Goal: Task Accomplishment & Management: Use online tool/utility

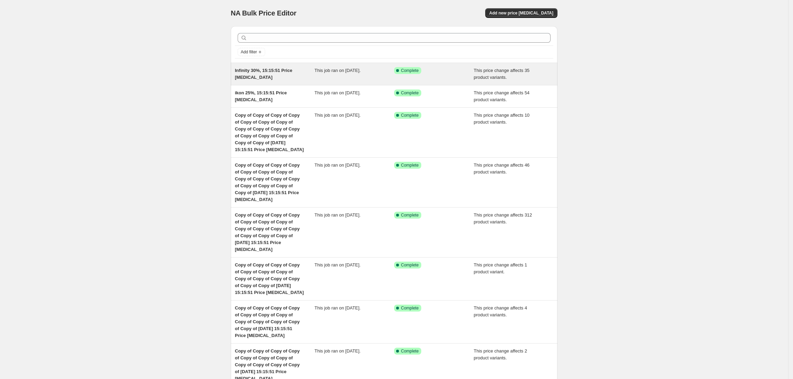
click at [525, 68] on span "This price change affects 35 product variants." at bounding box center [502, 74] width 56 height 12
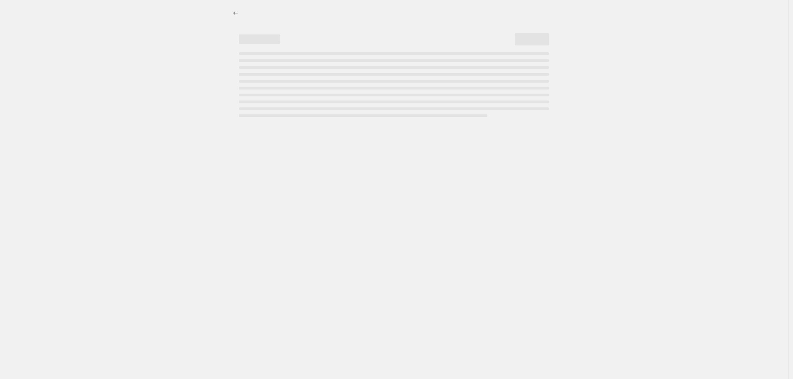
select select "pcap"
select select "no_change"
select select "vendor"
select select "tag"
select select "not_equal"
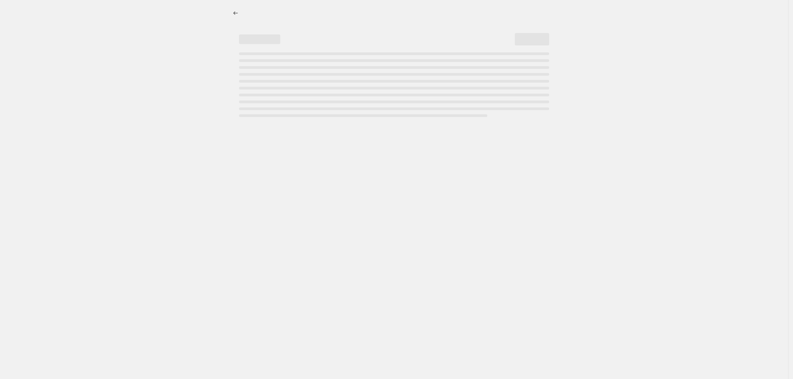
select select "product_status"
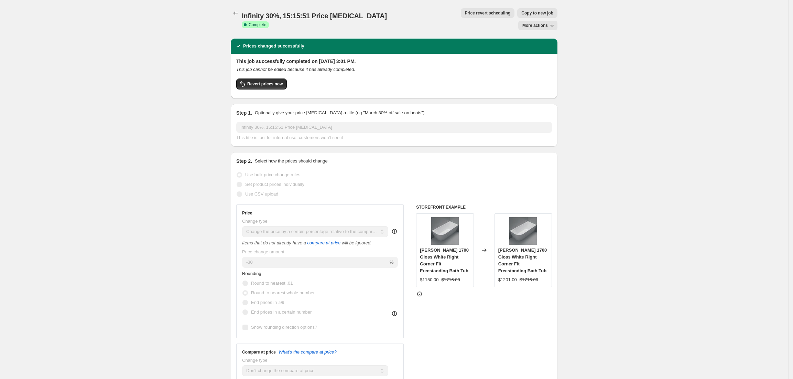
click at [521, 11] on span "Copy to new job" at bounding box center [537, 13] width 32 height 6
select select "pcap"
select select "no_change"
select select "vendor"
select select "tag"
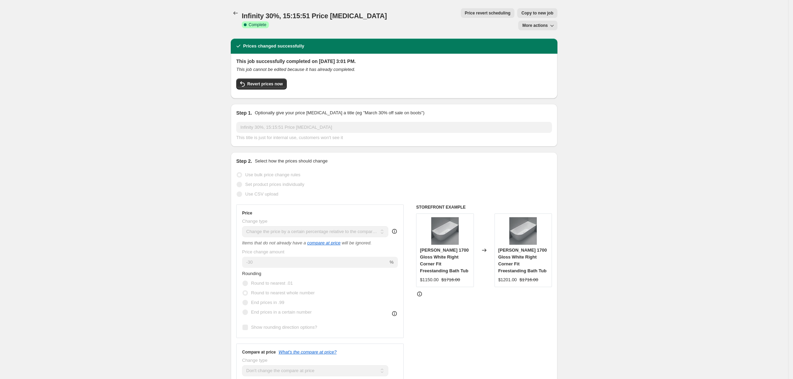
select select "not_equal"
select select "product_status"
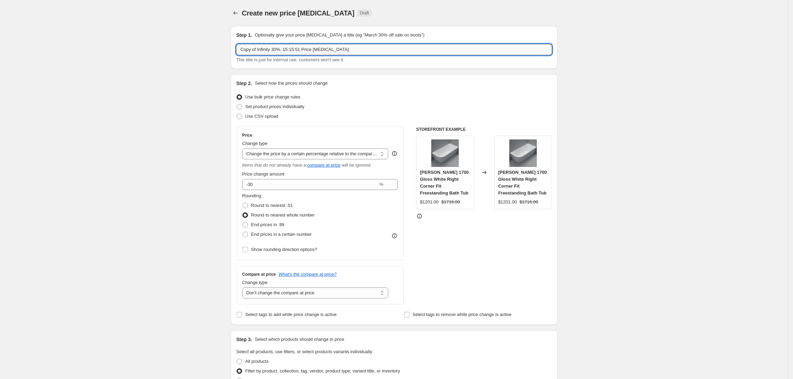
click at [269, 50] on input "Copy of Infinity 30%, 15:15:51 Price change job" at bounding box center [394, 49] width 316 height 11
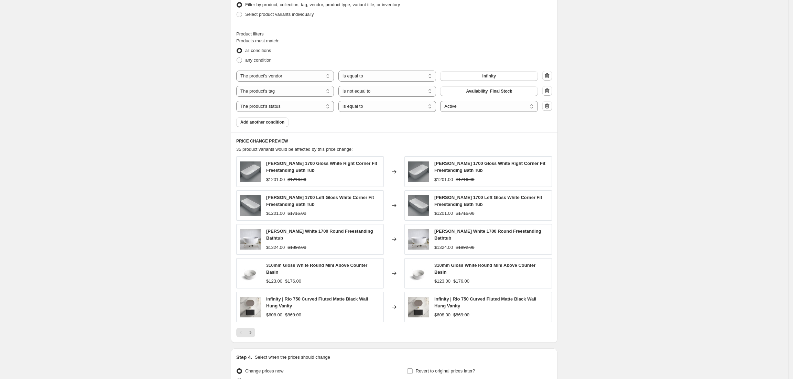
scroll to position [367, 0]
type input "carysil stainless 30%, 15:15:51 Price change job"
click at [622, 220] on div "Create new price change job. This page is ready Create new price change job Dra…" at bounding box center [394, 40] width 788 height 815
click at [501, 78] on button "Infinity" at bounding box center [489, 75] width 98 height 10
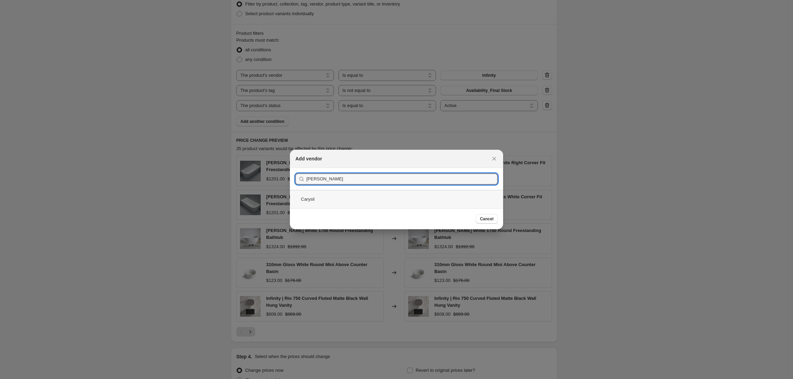
type input "cary"
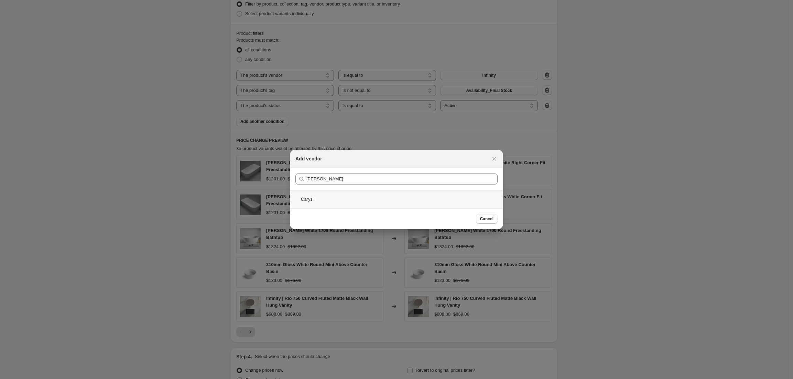
click at [426, 192] on div "Carysil" at bounding box center [396, 199] width 213 height 18
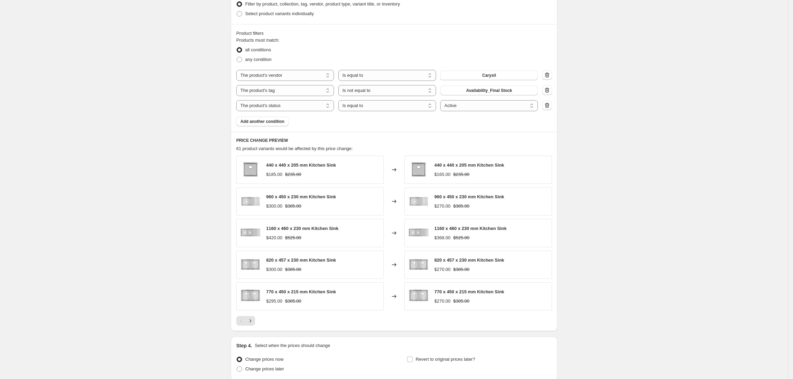
click at [276, 127] on div "Product filters Products must match: all conditions any condition The product T…" at bounding box center [394, 78] width 327 height 108
click at [274, 122] on span "Add another condition" at bounding box center [262, 122] width 44 height 6
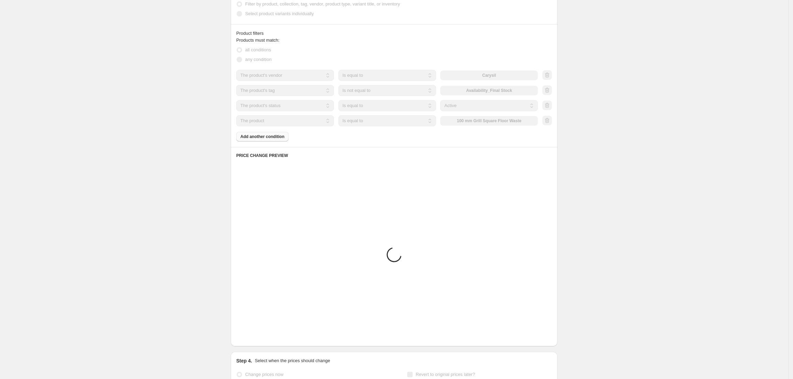
scroll to position [269, 0]
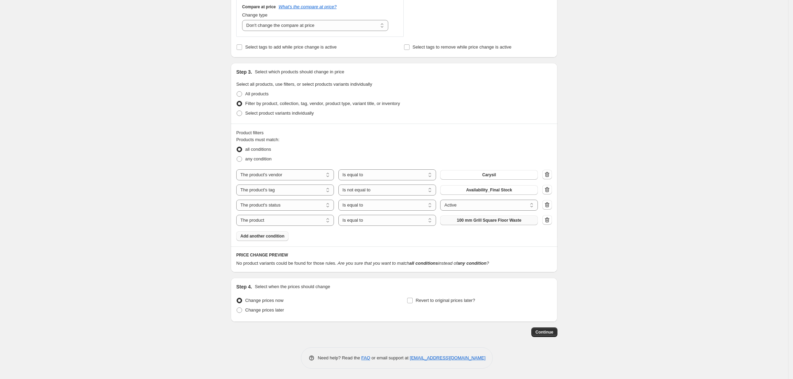
click at [464, 222] on span "100 mm Grill Square Floor Waste" at bounding box center [489, 220] width 65 height 6
click at [314, 220] on select "The product The product's collection The product's tag The product's vendor The…" at bounding box center [285, 220] width 98 height 11
select select "tag"
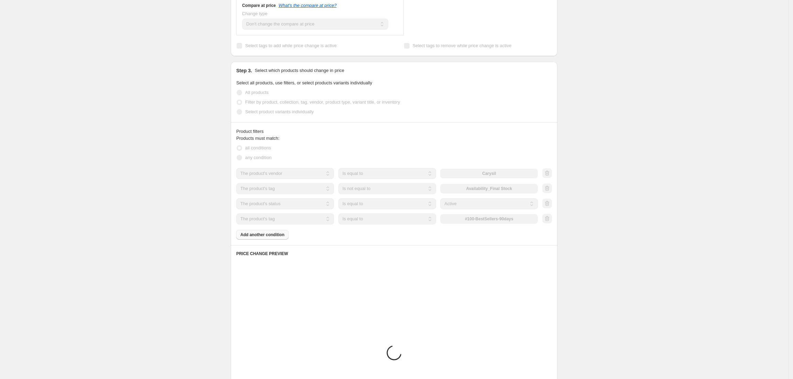
click at [501, 222] on button "#100-BestSellers-90days" at bounding box center [489, 219] width 98 height 10
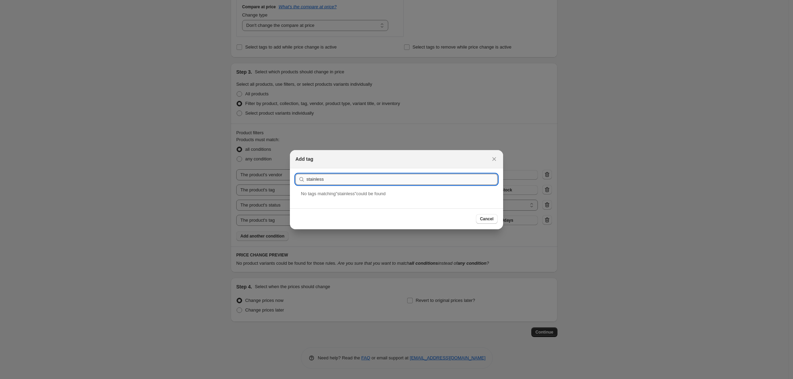
click at [320, 176] on input "stainless" at bounding box center [401, 179] width 191 height 11
type input "colour_"
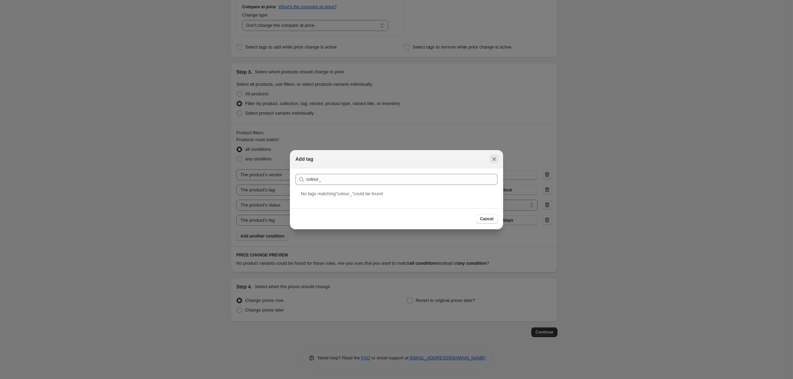
click at [490, 160] on button "Close" at bounding box center [494, 159] width 10 height 10
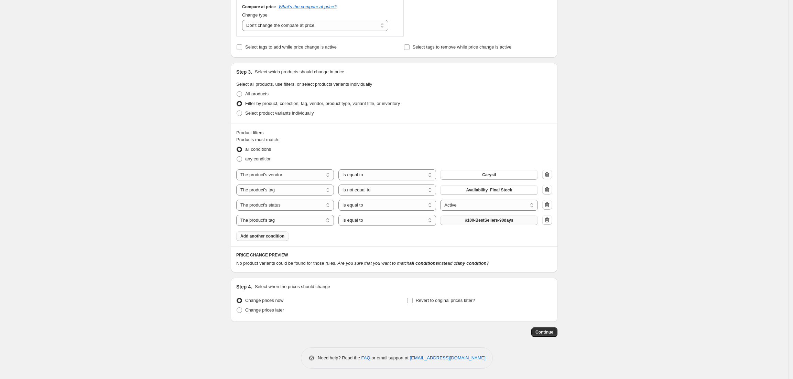
click at [490, 219] on span "#100-BestSellers-90days" at bounding box center [489, 220] width 48 height 6
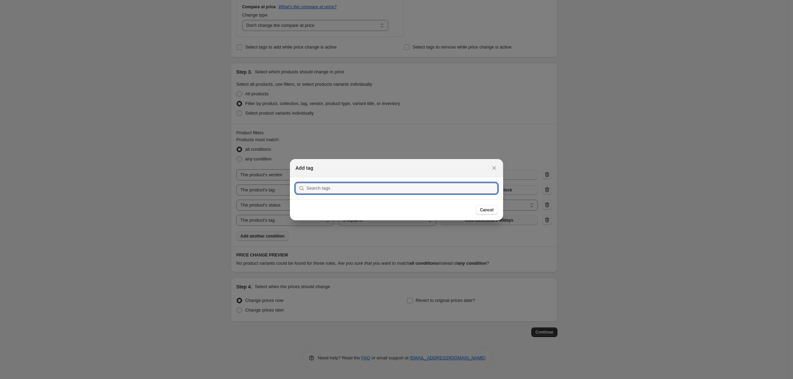
scroll to position [0, 0]
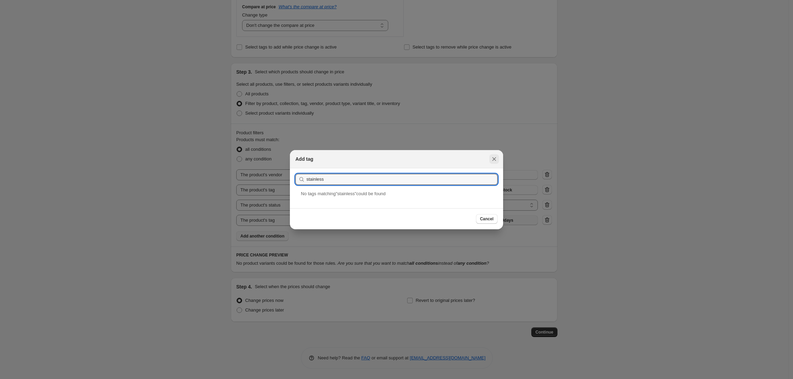
type input "stainless"
click at [492, 163] on button "Close" at bounding box center [494, 159] width 10 height 10
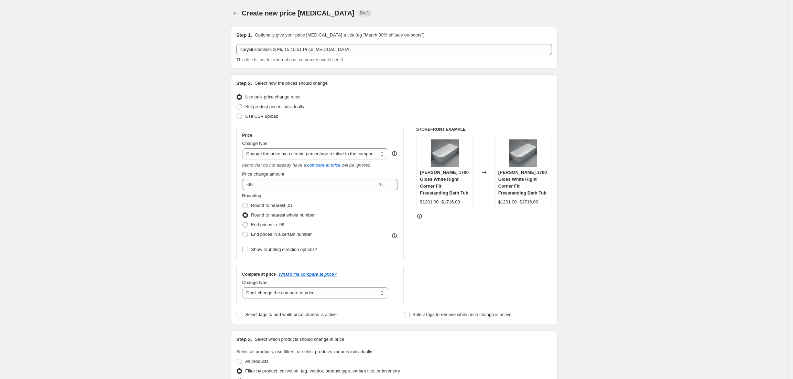
scroll to position [269, 0]
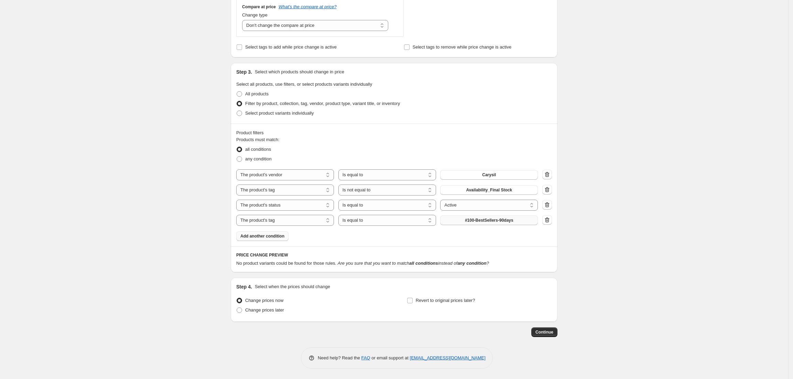
click at [482, 223] on button "#100-BestSellers-90days" at bounding box center [489, 220] width 98 height 10
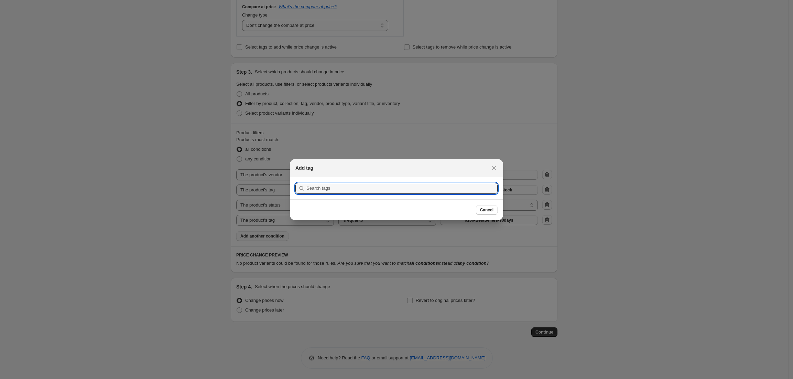
type input "f"
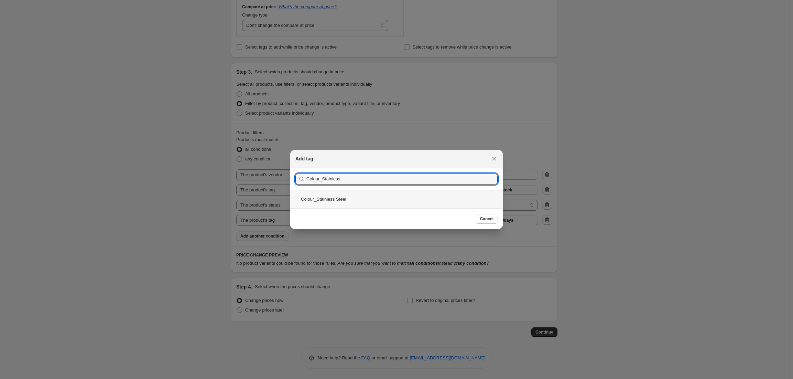
type input "Colour_Stainless"
click at [419, 204] on div "Colour_Stainless Steel" at bounding box center [396, 199] width 213 height 18
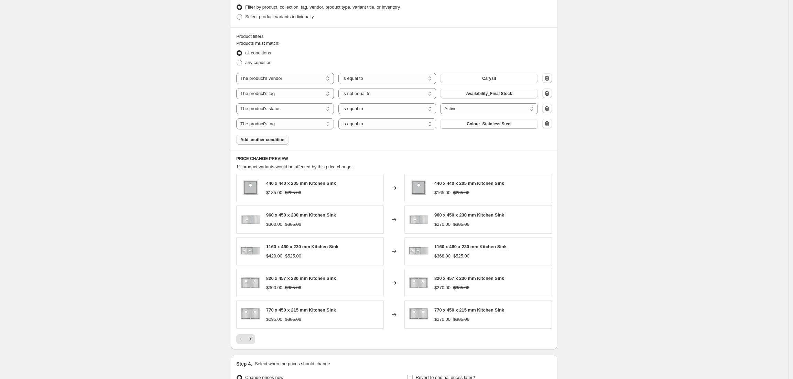
scroll to position [443, 0]
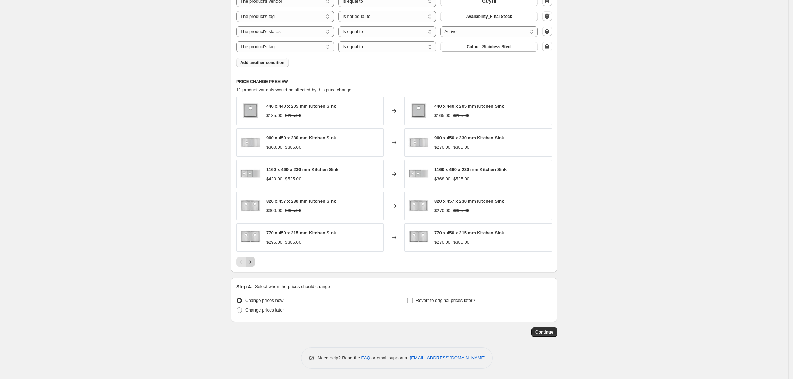
click at [254, 265] on icon "Next" at bounding box center [250, 261] width 7 height 7
click at [253, 264] on button "Next" at bounding box center [251, 262] width 10 height 10
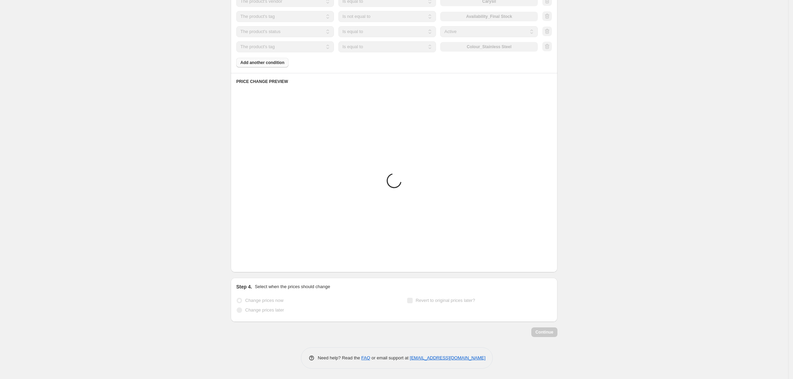
scroll to position [315, 0]
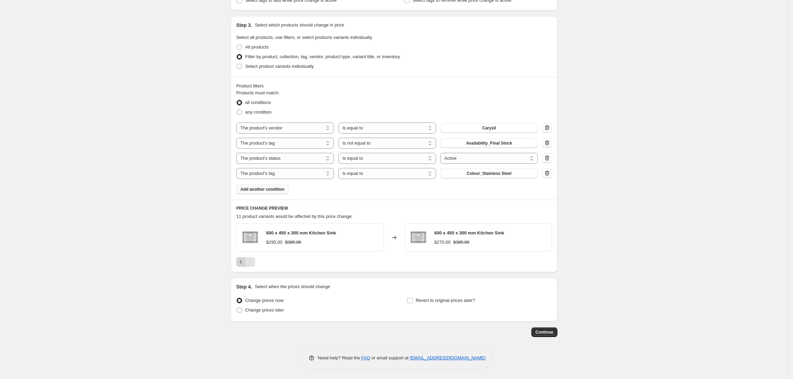
click at [240, 263] on icon "Previous" at bounding box center [241, 261] width 7 height 7
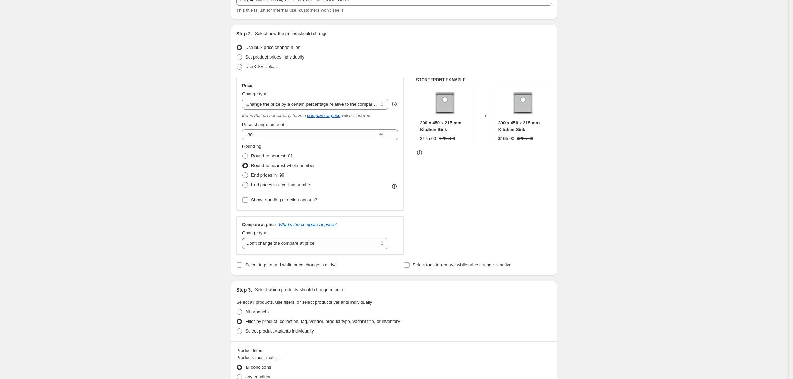
scroll to position [0, 0]
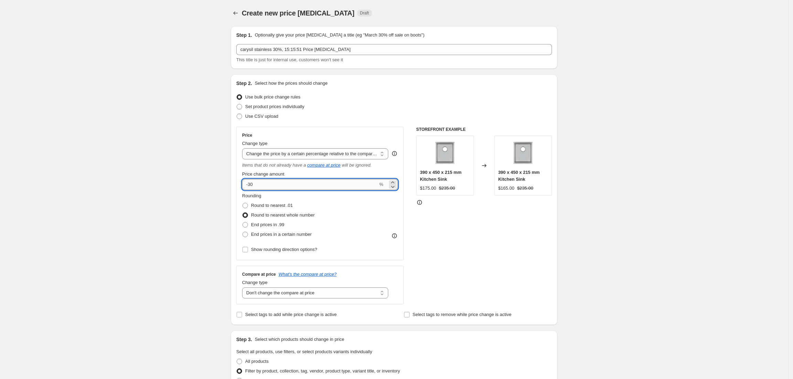
click at [270, 184] on input "-30" at bounding box center [310, 184] width 136 height 11
type input "-3"
type input "-25"
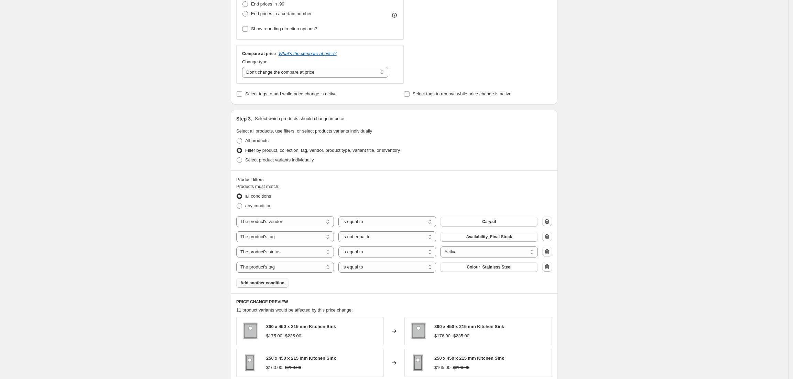
scroll to position [305, 0]
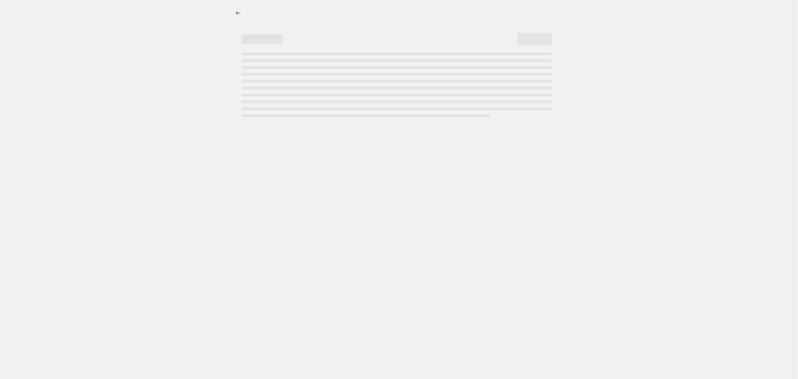
select select "percentage"
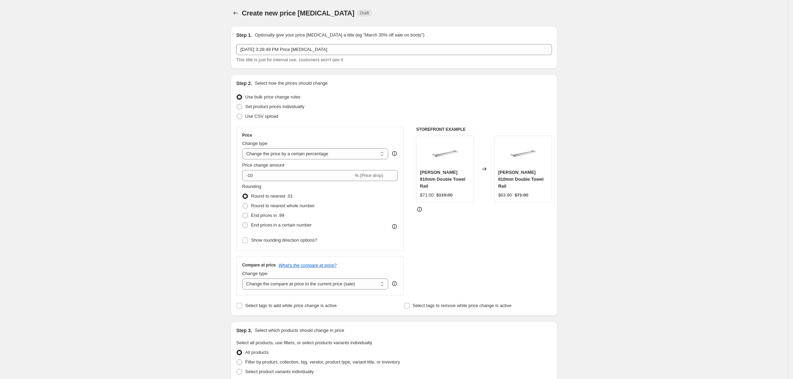
click at [241, 18] on div "Create new price change job. This page is ready Create new price change job Dra…" at bounding box center [394, 13] width 327 height 26
click at [237, 14] on icon "Price change jobs" at bounding box center [235, 13] width 7 height 7
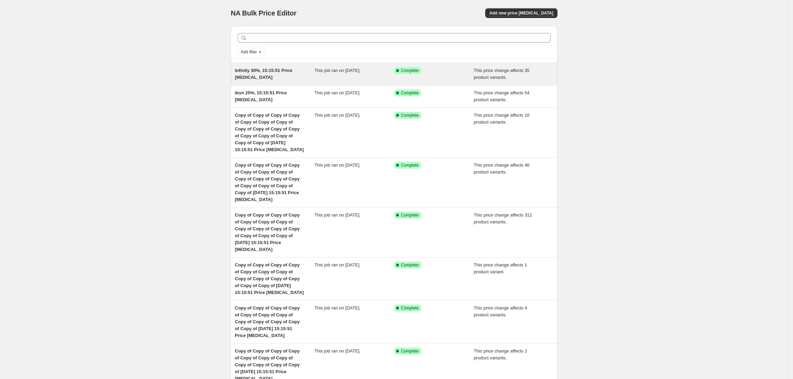
click at [259, 76] on span "Infinity 30%, 15:15:51 Price [MEDICAL_DATA]" at bounding box center [263, 74] width 57 height 12
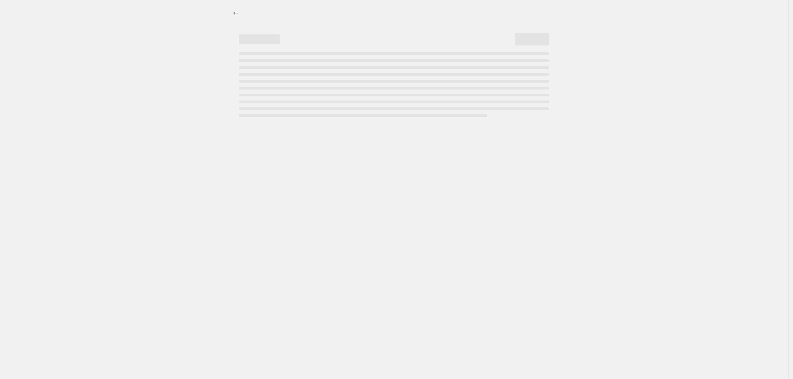
select select "pcap"
select select "no_change"
select select "vendor"
select select "tag"
select select "not_equal"
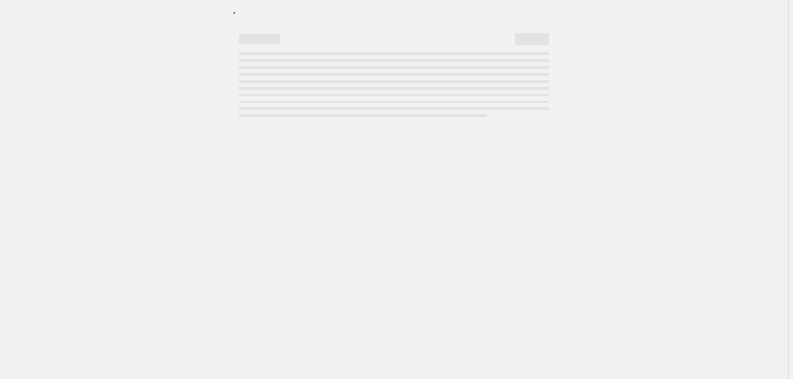
select select "product_status"
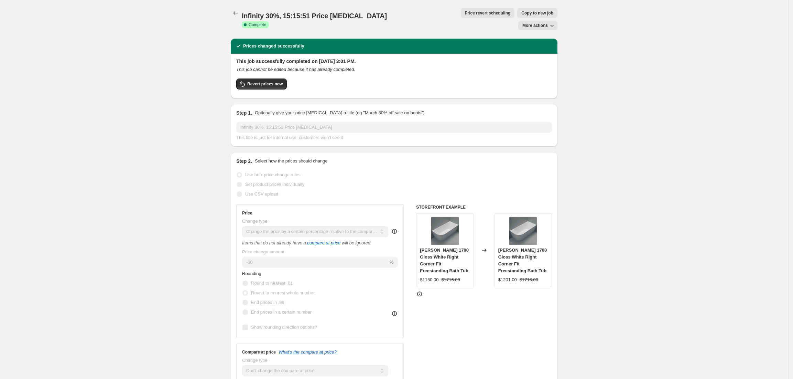
click at [541, 23] on span "More actions" at bounding box center [534, 26] width 25 height 6
click at [521, 14] on span "Copy to new job" at bounding box center [537, 13] width 32 height 6
select select "pcap"
select select "no_change"
select select "vendor"
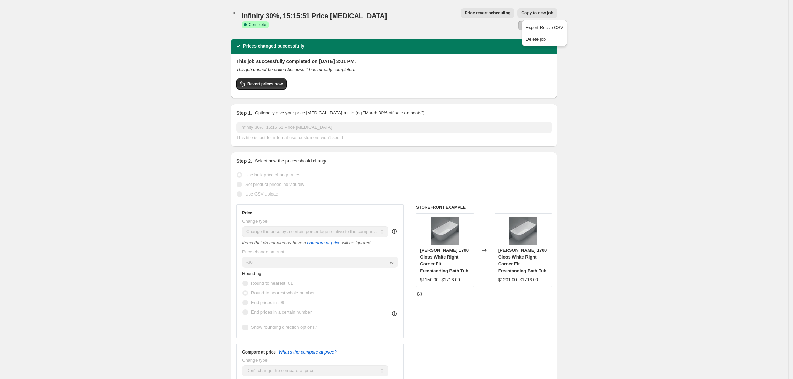
select select "tag"
select select "not_equal"
select select "product_status"
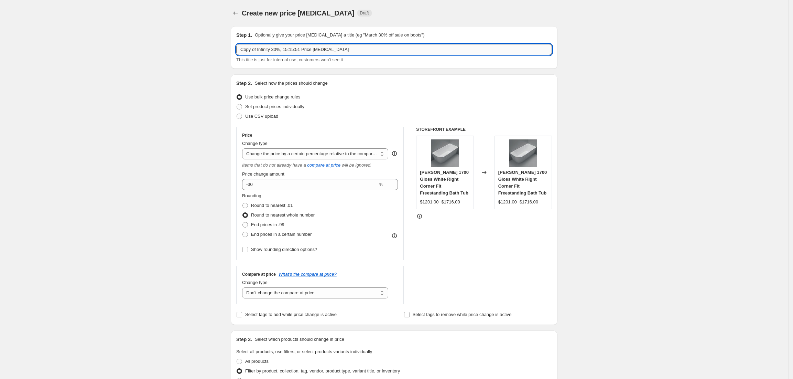
click at [264, 51] on input "Copy of Infinity 30%, 15:15:51 Price change job" at bounding box center [394, 49] width 316 height 11
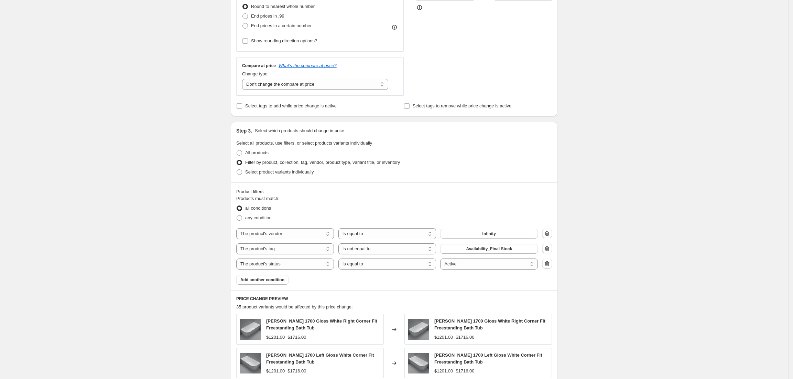
scroll to position [275, 0]
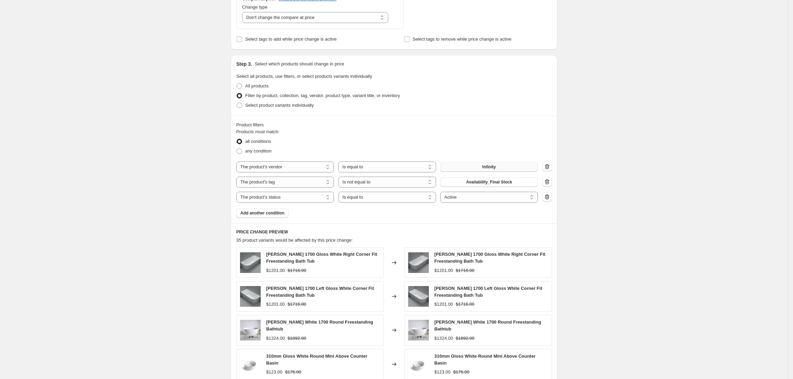
type input "Carysil stainless 30%, 15:15:51 Price [MEDICAL_DATA]"
click at [480, 170] on button "Infinity" at bounding box center [489, 167] width 98 height 10
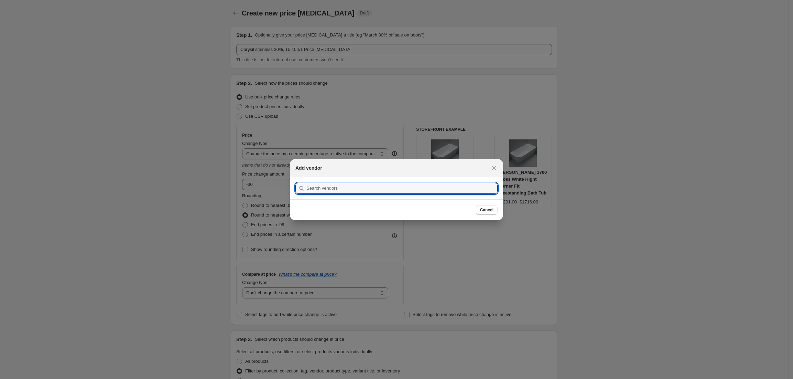
scroll to position [0, 0]
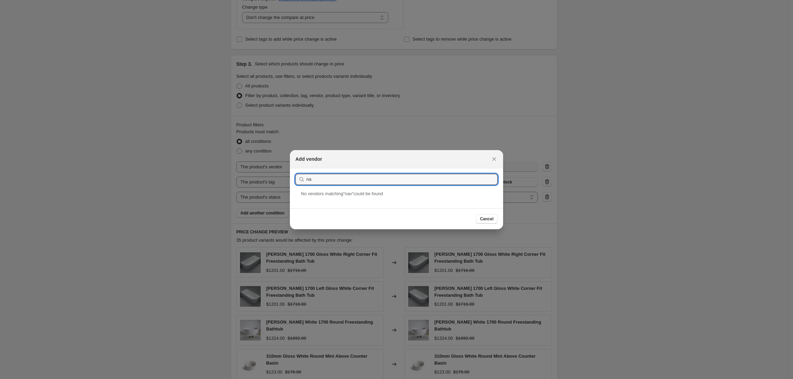
type input "n"
type input "car"
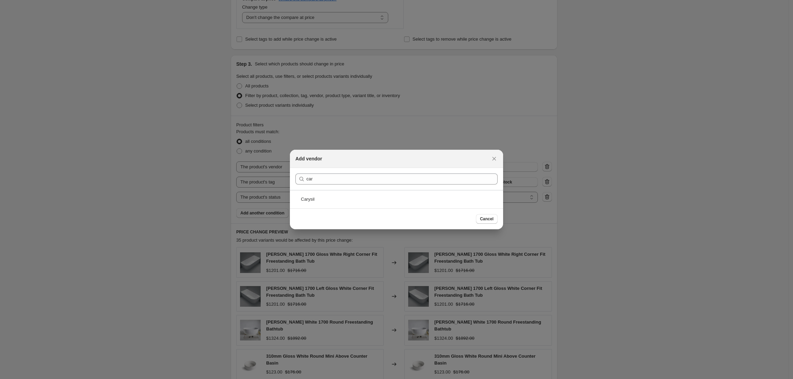
click at [344, 193] on div "Carysil" at bounding box center [396, 199] width 213 height 18
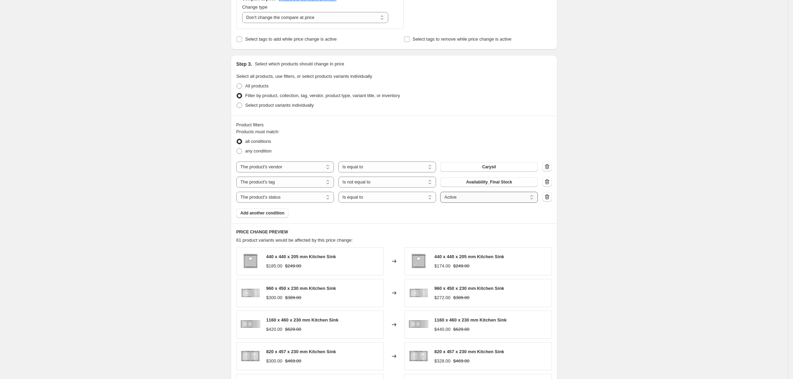
click at [486, 198] on select "Active Draft Archived" at bounding box center [489, 197] width 98 height 11
click at [264, 212] on span "Add another condition" at bounding box center [262, 213] width 44 height 6
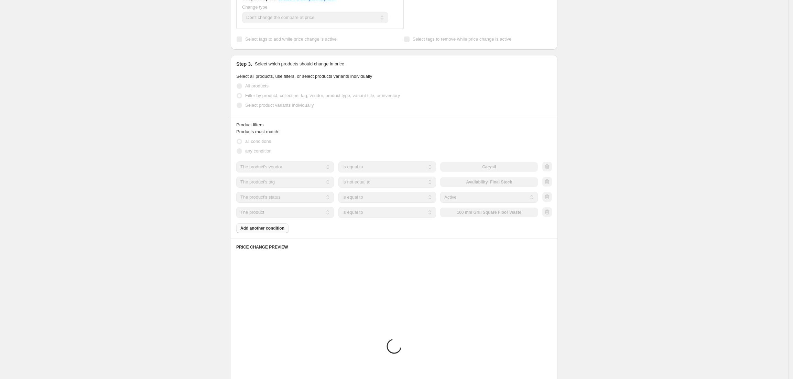
scroll to position [269, 0]
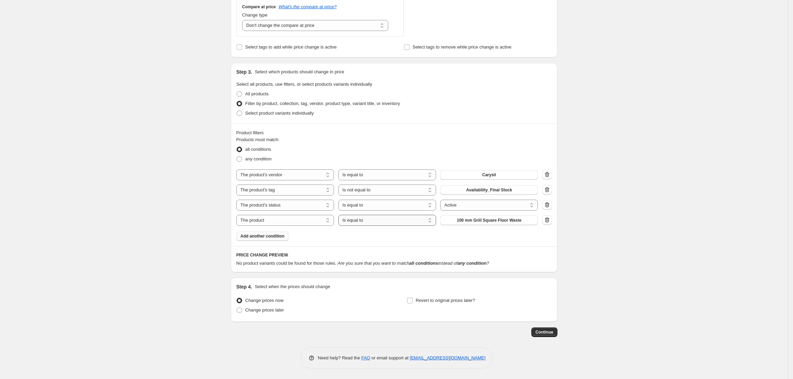
click at [366, 224] on select "Is equal to Is not equal to" at bounding box center [387, 220] width 98 height 11
click at [303, 221] on select "The product The product's collection The product's tag The product's vendor The…" at bounding box center [285, 220] width 98 height 11
select select "tag"
click at [486, 219] on span "#100-BestSellers-90days" at bounding box center [489, 220] width 48 height 6
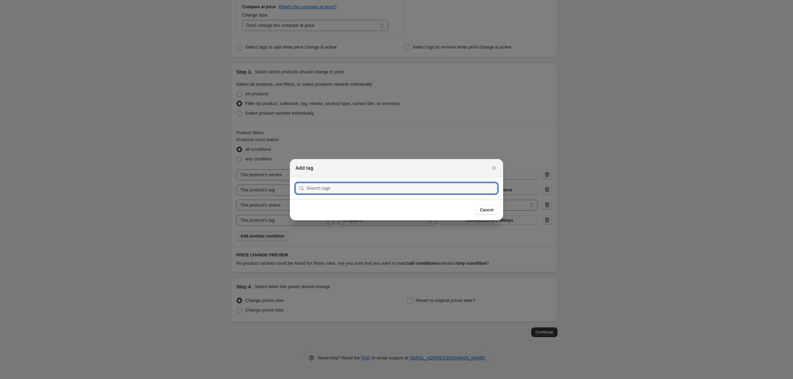
scroll to position [0, 0]
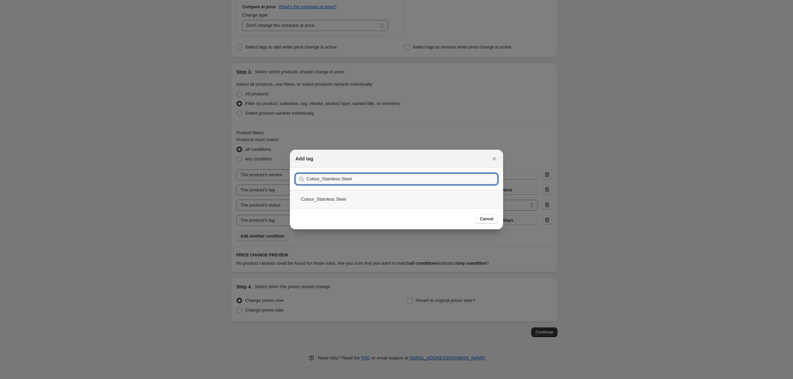
type input "Colour_Stainless Steel"
click at [385, 196] on div "Colour_Stainless Steel" at bounding box center [396, 199] width 213 height 18
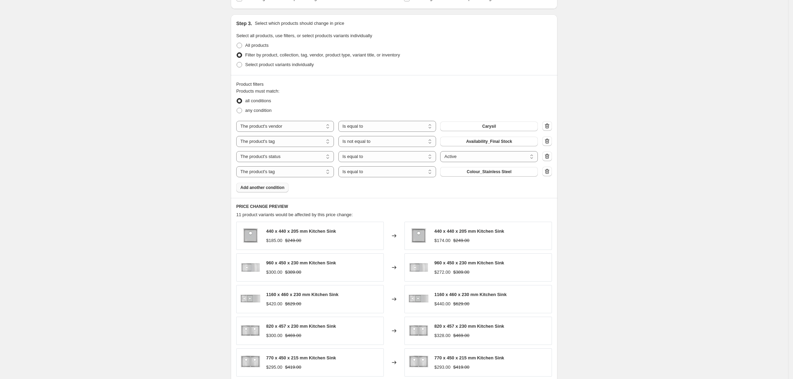
scroll to position [443, 0]
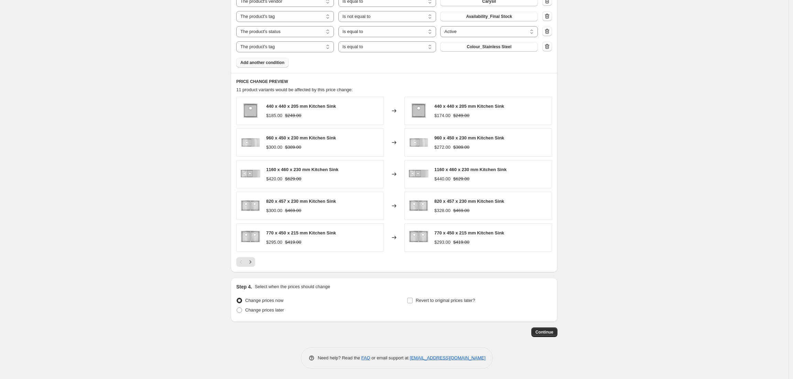
click at [258, 262] on div at bounding box center [394, 262] width 316 height 10
click at [255, 262] on button "Next" at bounding box center [251, 262] width 10 height 10
click at [254, 262] on icon "Next" at bounding box center [250, 261] width 7 height 7
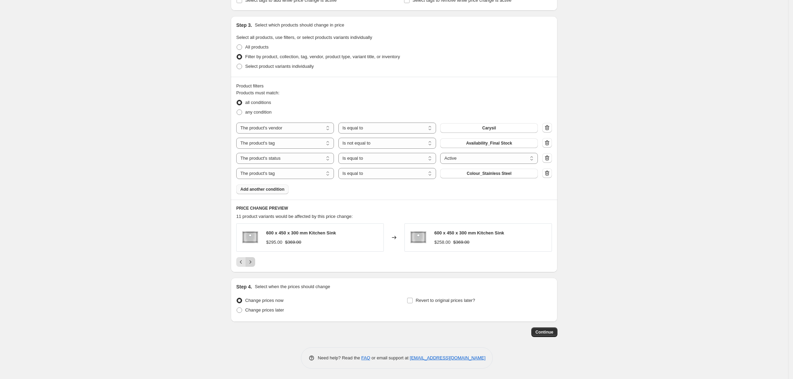
scroll to position [315, 0]
click at [308, 230] on span "600 x 450 x 300 mm Kitchen Sink" at bounding box center [301, 232] width 70 height 5
copy span "600 x 450 x 300 mm Kitchen Sink"
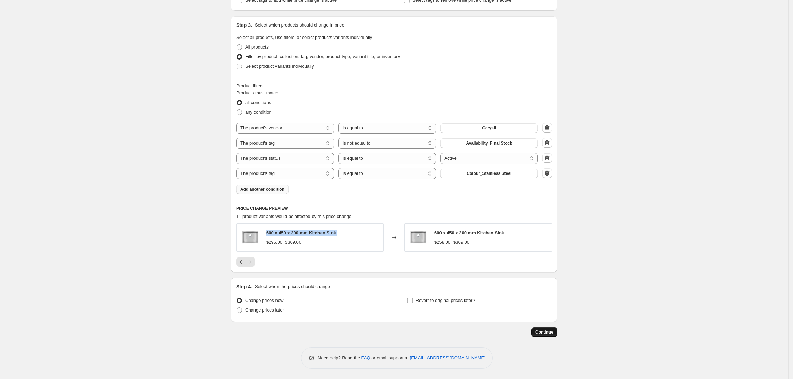
click at [556, 332] on button "Continue" at bounding box center [544, 332] width 26 height 10
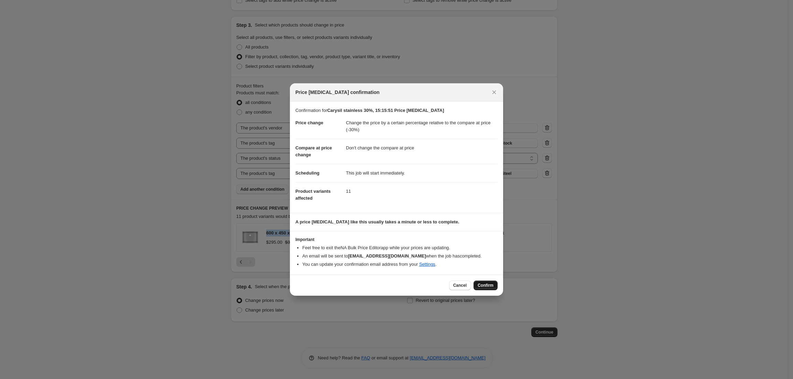
click at [483, 285] on span "Confirm" at bounding box center [486, 285] width 16 height 6
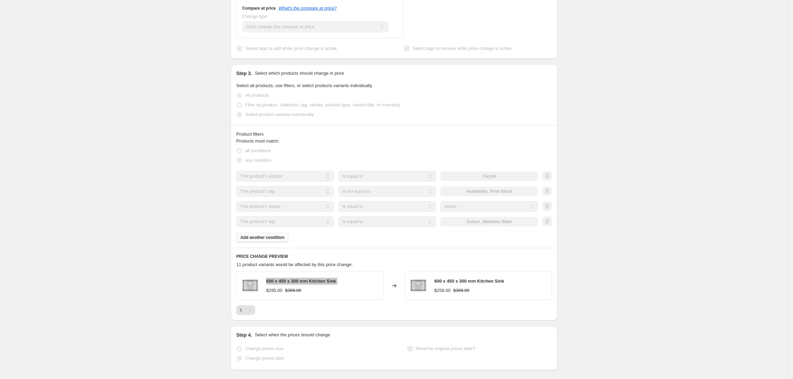
select select "pcap"
select select "no_change"
select select "vendor"
select select "tag"
select select "not_equal"
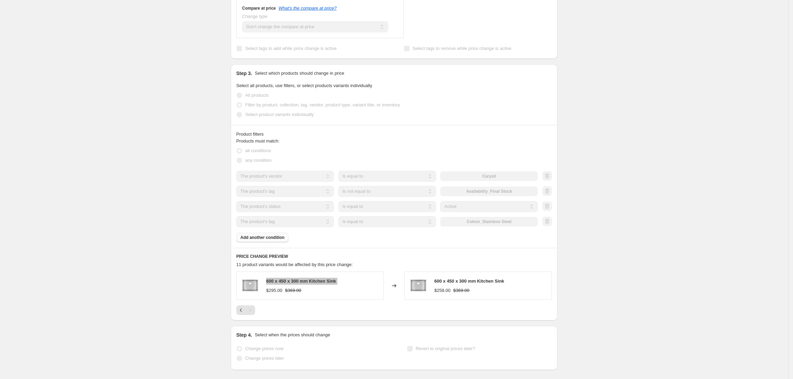
select select "product_status"
select select "tag"
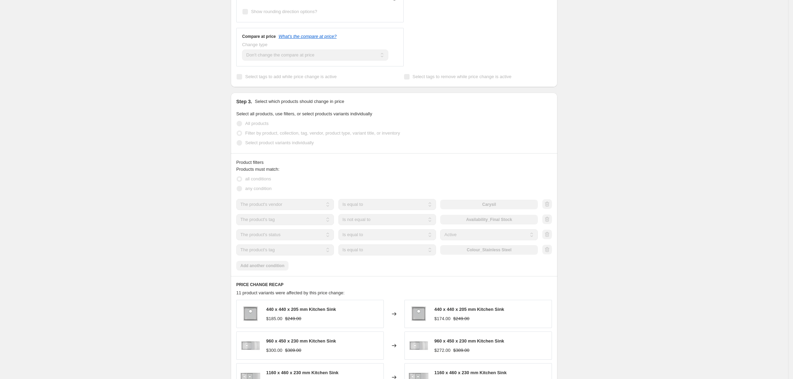
scroll to position [0, 0]
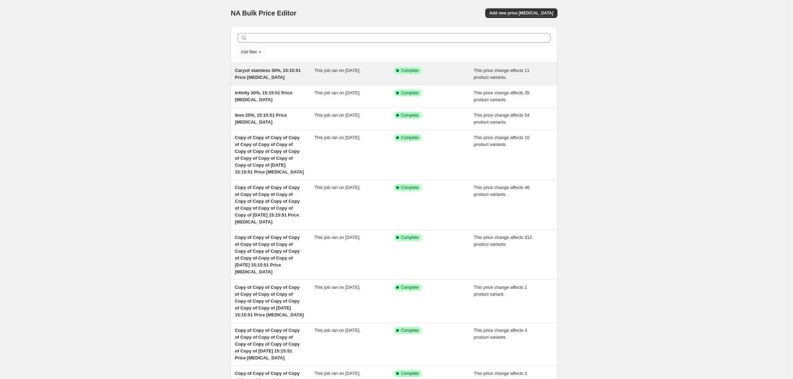
click at [279, 76] on div "Carysil stainless 30%, 15:15:51 Price [MEDICAL_DATA]" at bounding box center [275, 74] width 80 height 14
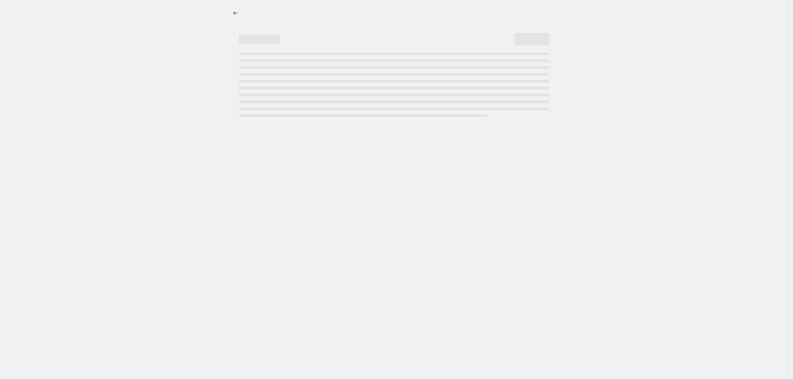
select select "pcap"
select select "no_change"
select select "vendor"
select select "tag"
select select "not_equal"
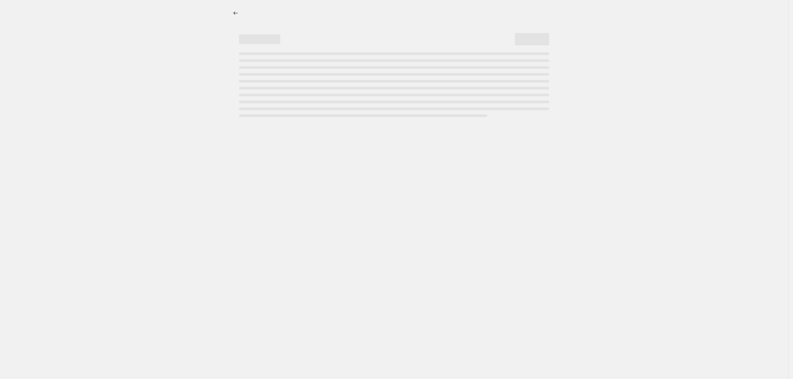
select select "product_status"
select select "tag"
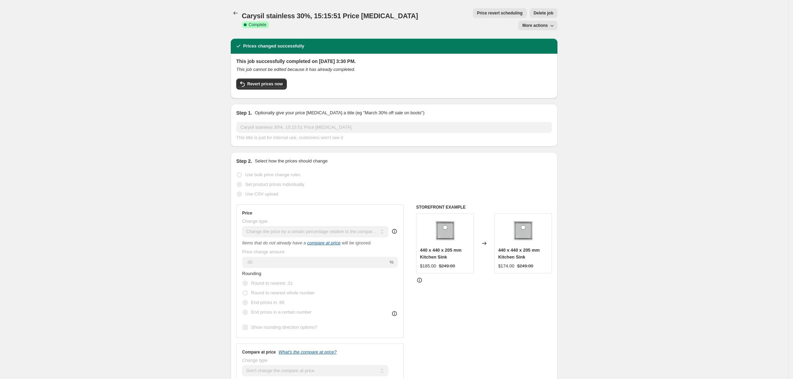
click at [534, 23] on span "More actions" at bounding box center [534, 26] width 25 height 6
click at [534, 26] on span "Copy to new job" at bounding box center [542, 27] width 32 height 5
select select "pcap"
select select "no_change"
select select "vendor"
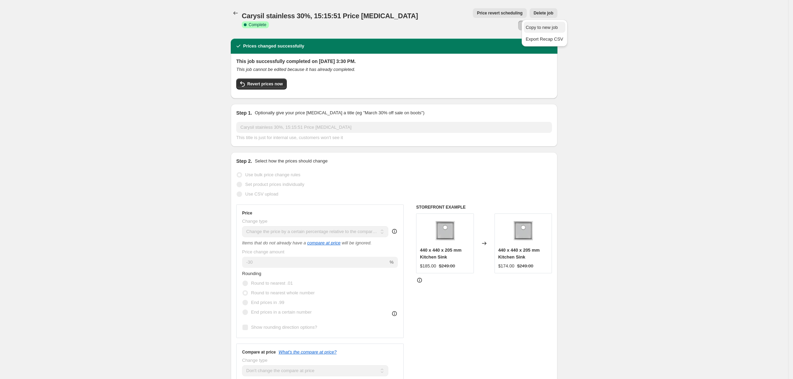
select select "tag"
select select "not_equal"
select select "product_status"
select select "tag"
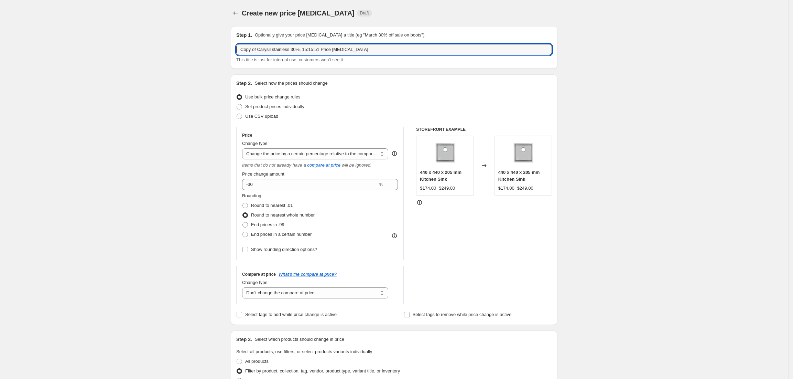
drag, startPoint x: 261, startPoint y: 50, endPoint x: 187, endPoint y: 66, distance: 75.7
click at [271, 53] on input "Carysil stainless 30%, 15:15:51 Price [MEDICAL_DATA]" at bounding box center [394, 49] width 316 height 11
click at [265, 51] on input "Carysil stainless 30%, 15:15:51 Price [MEDICAL_DATA]" at bounding box center [394, 49] width 316 height 11
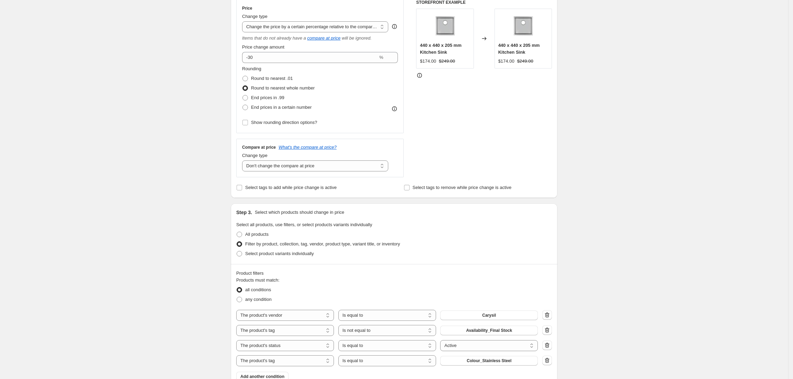
scroll to position [138, 0]
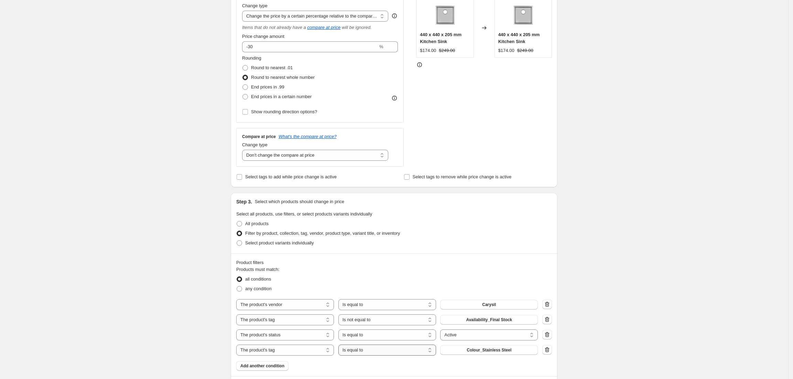
type input "Carysil bath 15%, 15:15:51 Price [MEDICAL_DATA]"
click at [385, 349] on select "Is equal to Is not equal to" at bounding box center [387, 349] width 98 height 11
drag, startPoint x: 385, startPoint y: 349, endPoint x: 403, endPoint y: 342, distance: 19.2
click at [385, 349] on select "Is equal to Is not equal to" at bounding box center [387, 349] width 98 height 11
click at [466, 347] on button "Colour_Stainless Steel" at bounding box center [489, 350] width 98 height 10
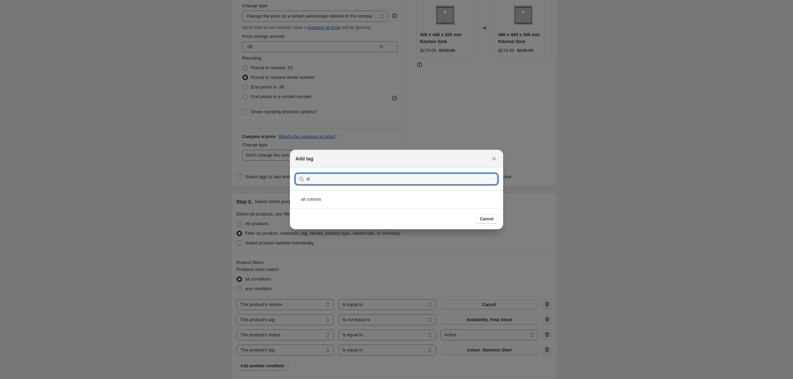
type input "a"
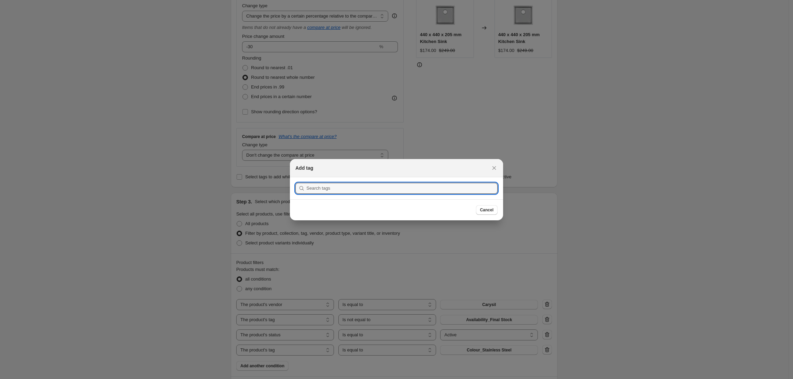
click at [279, 358] on div at bounding box center [396, 189] width 793 height 379
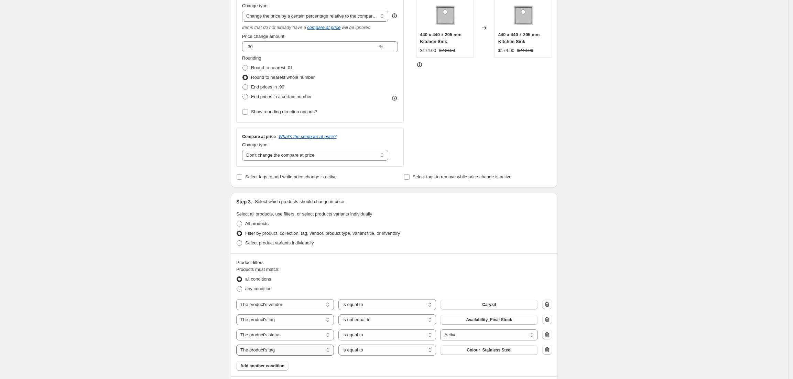
click at [311, 350] on select "The product The product's collection The product's tag The product's vendor The…" at bounding box center [285, 349] width 98 height 11
select select "product_type"
click at [472, 351] on button "Accessories" at bounding box center [489, 350] width 98 height 10
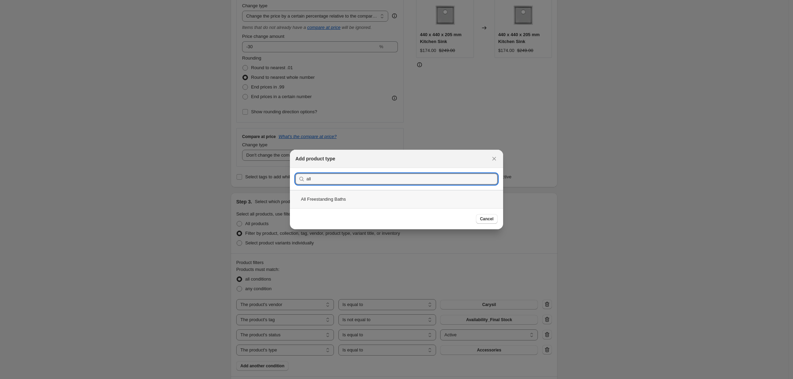
type input "all"
click at [330, 195] on div "All Freestanding Baths" at bounding box center [396, 199] width 213 height 18
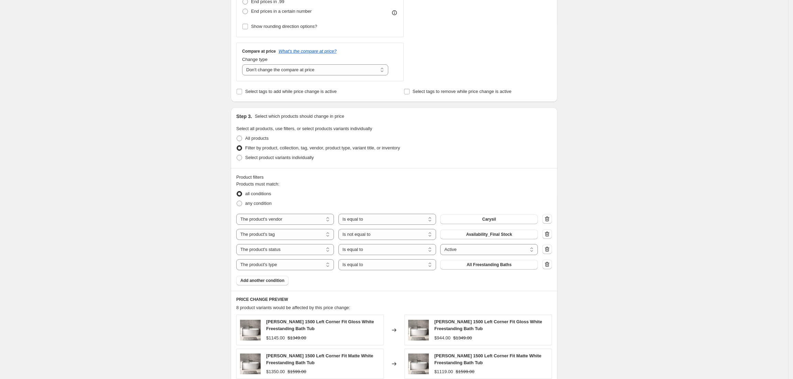
scroll to position [87, 0]
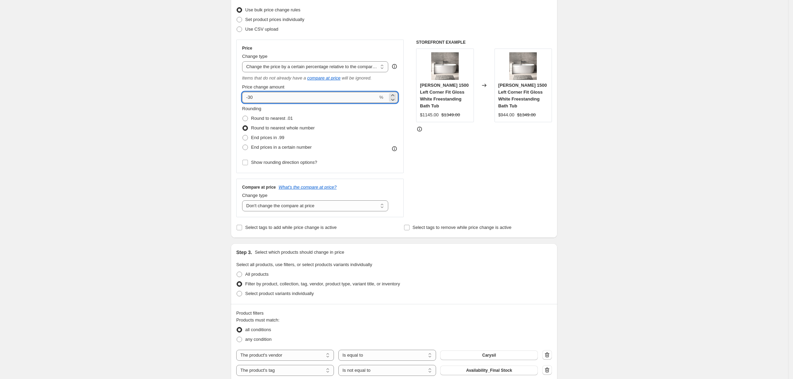
click at [321, 92] on input "-30" at bounding box center [310, 97] width 136 height 11
type input "-3"
type input "-15"
click at [685, 148] on div "Create new price [MEDICAL_DATA]. This page is ready Create new price [MEDICAL_D…" at bounding box center [394, 328] width 788 height 830
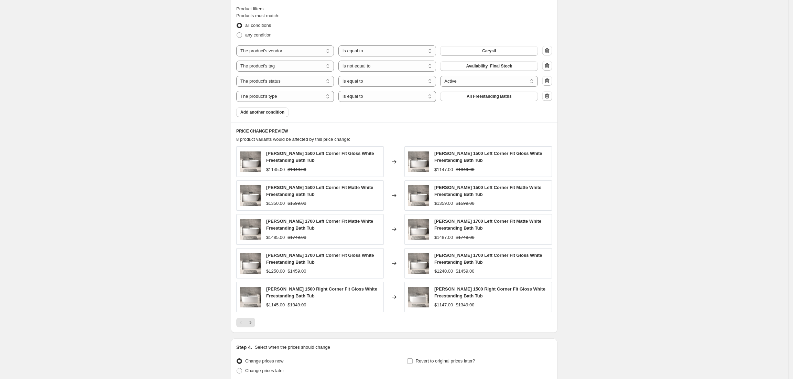
scroll to position [454, 0]
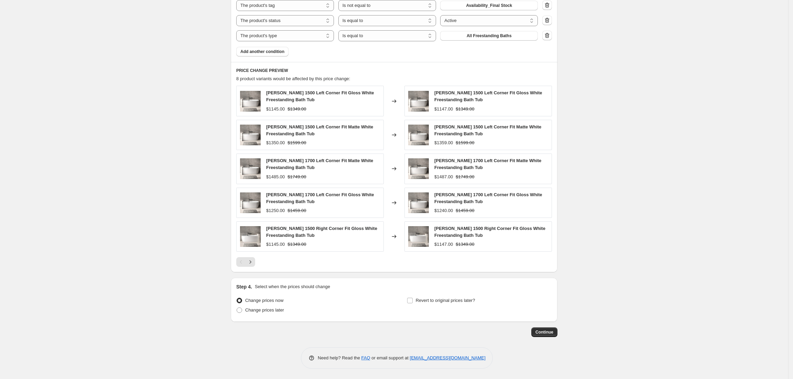
click at [553, 336] on button "Continue" at bounding box center [544, 332] width 26 height 10
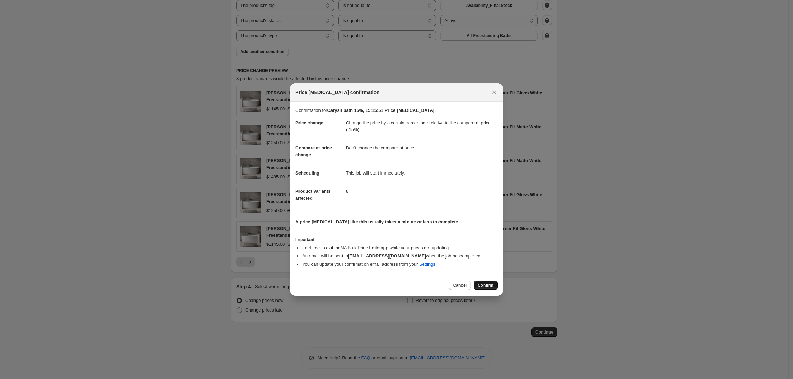
click at [489, 285] on span "Confirm" at bounding box center [486, 285] width 16 height 6
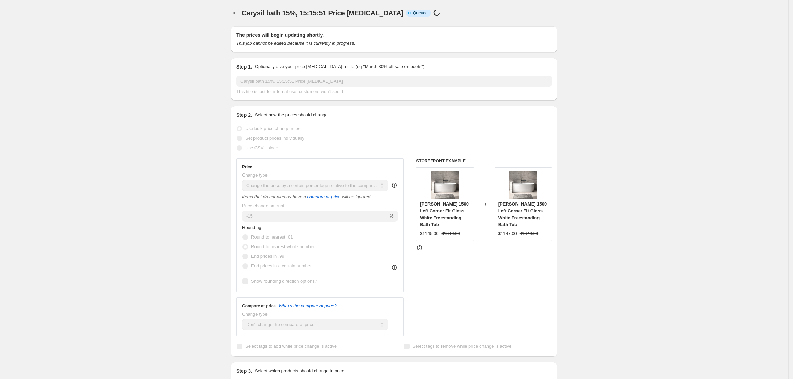
scroll to position [454, 0]
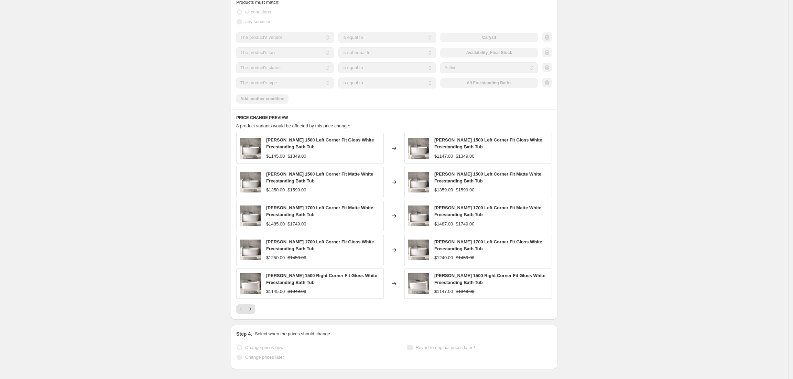
select select "pcap"
select select "no_change"
select select "vendor"
select select "tag"
select select "not_equal"
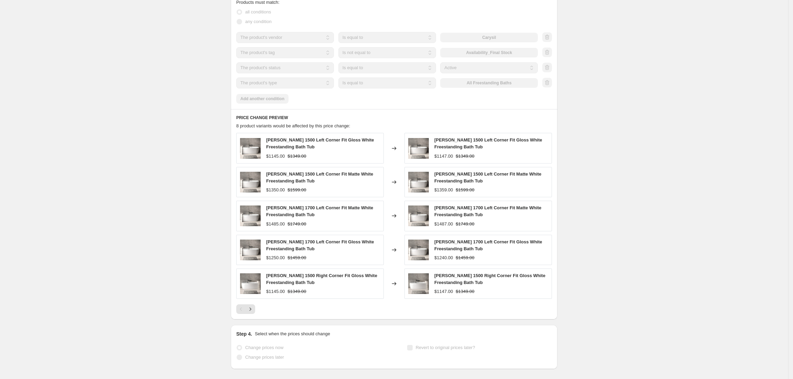
select select "product_status"
select select "product_type"
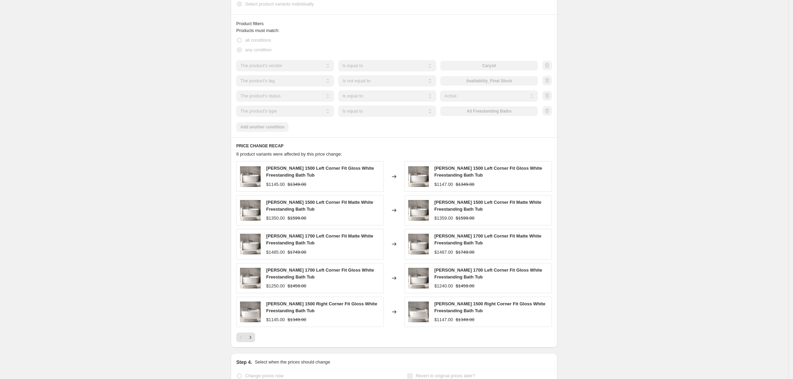
scroll to position [0, 0]
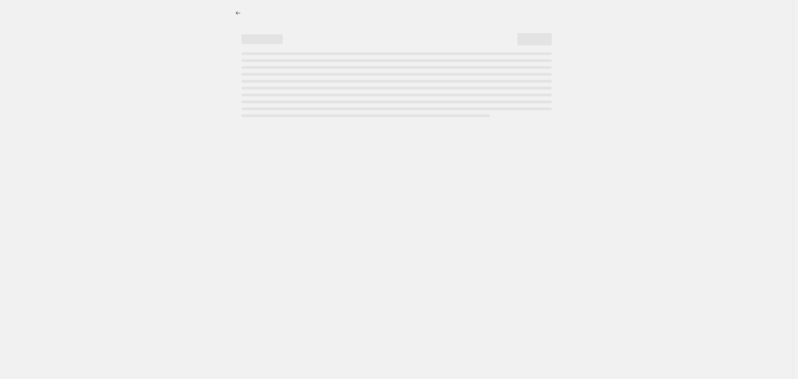
select select "pcap"
select select "no_change"
select select "vendor"
select select "tag"
select select "not_equal"
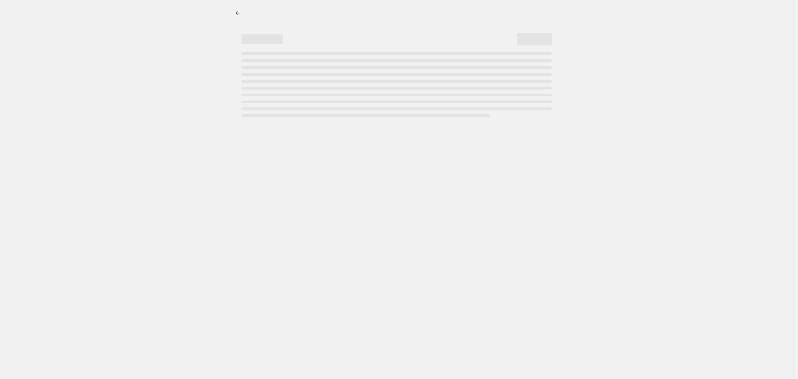
select select "product_status"
select select "product_type"
